Goal: Obtain resource: Obtain resource

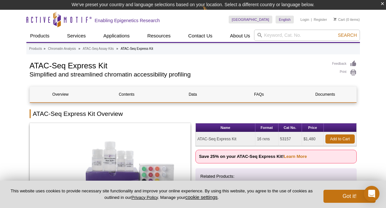
click at [367, 196] on div "Open Intercom Messenger" at bounding box center [372, 194] width 16 height 16
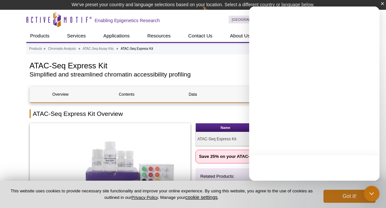
scroll to position [33, 0]
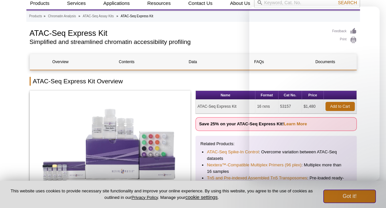
click at [348, 196] on button "Got it!" at bounding box center [349, 196] width 52 height 13
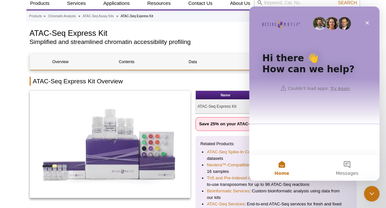
scroll to position [0, 0]
click at [370, 194] on icon "Close Intercom Messenger" at bounding box center [372, 194] width 8 height 8
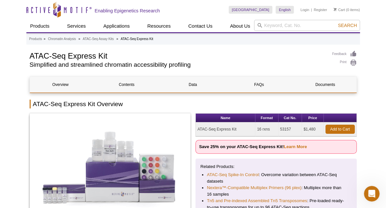
scroll to position [33, 0]
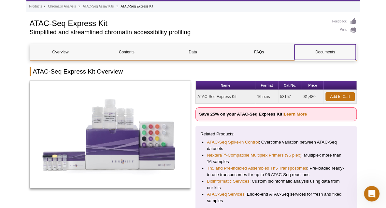
click at [324, 53] on link "Documents" at bounding box center [324, 52] width 61 height 16
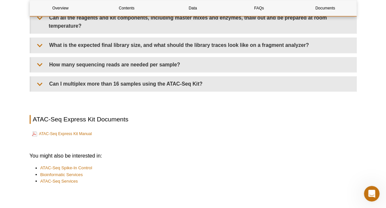
scroll to position [1564, 0]
click at [81, 132] on link "ATAC-Seq Express Kit Manual" at bounding box center [62, 134] width 60 height 8
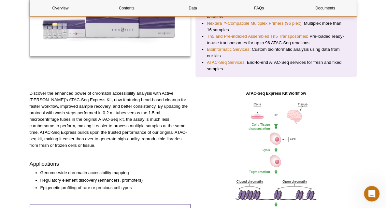
scroll to position [0, 0]
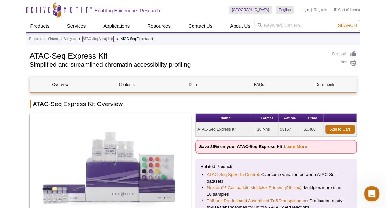
click at [91, 38] on link "ATAC-Seq Assay Kits" at bounding box center [98, 39] width 31 height 6
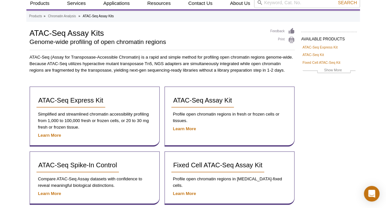
scroll to position [65, 0]
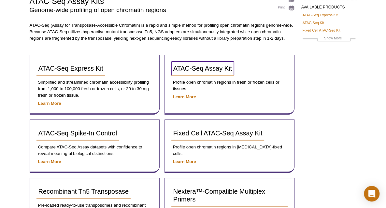
click at [212, 69] on span "ATAC-Seq Assay Kit" at bounding box center [202, 68] width 59 height 7
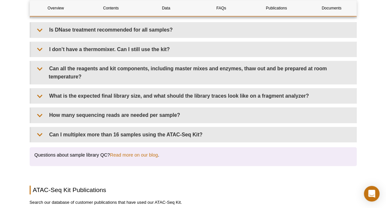
scroll to position [1416, 0]
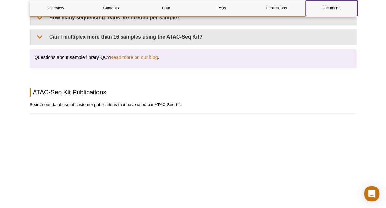
click at [334, 12] on link "Documents" at bounding box center [331, 8] width 52 height 16
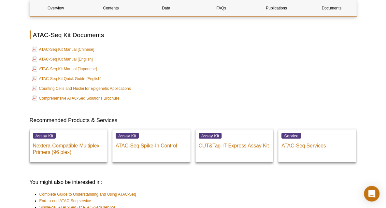
scroll to position [1780, 0]
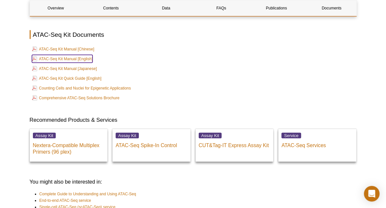
click at [53, 55] on link "ATAC-Seq Kit Manual [English]" at bounding box center [62, 59] width 61 height 8
